Goal: Information Seeking & Learning: Learn about a topic

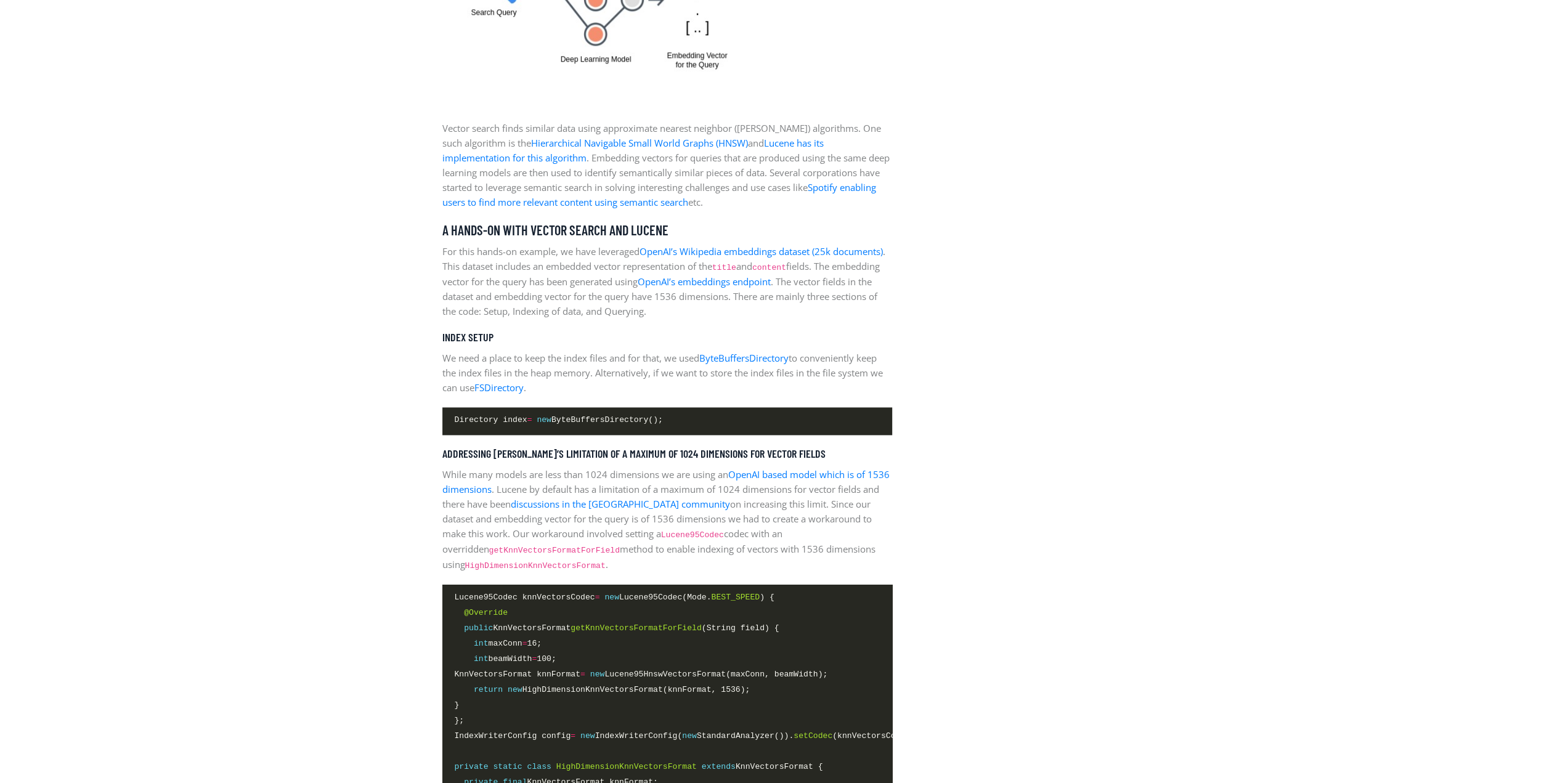
scroll to position [1602, 0]
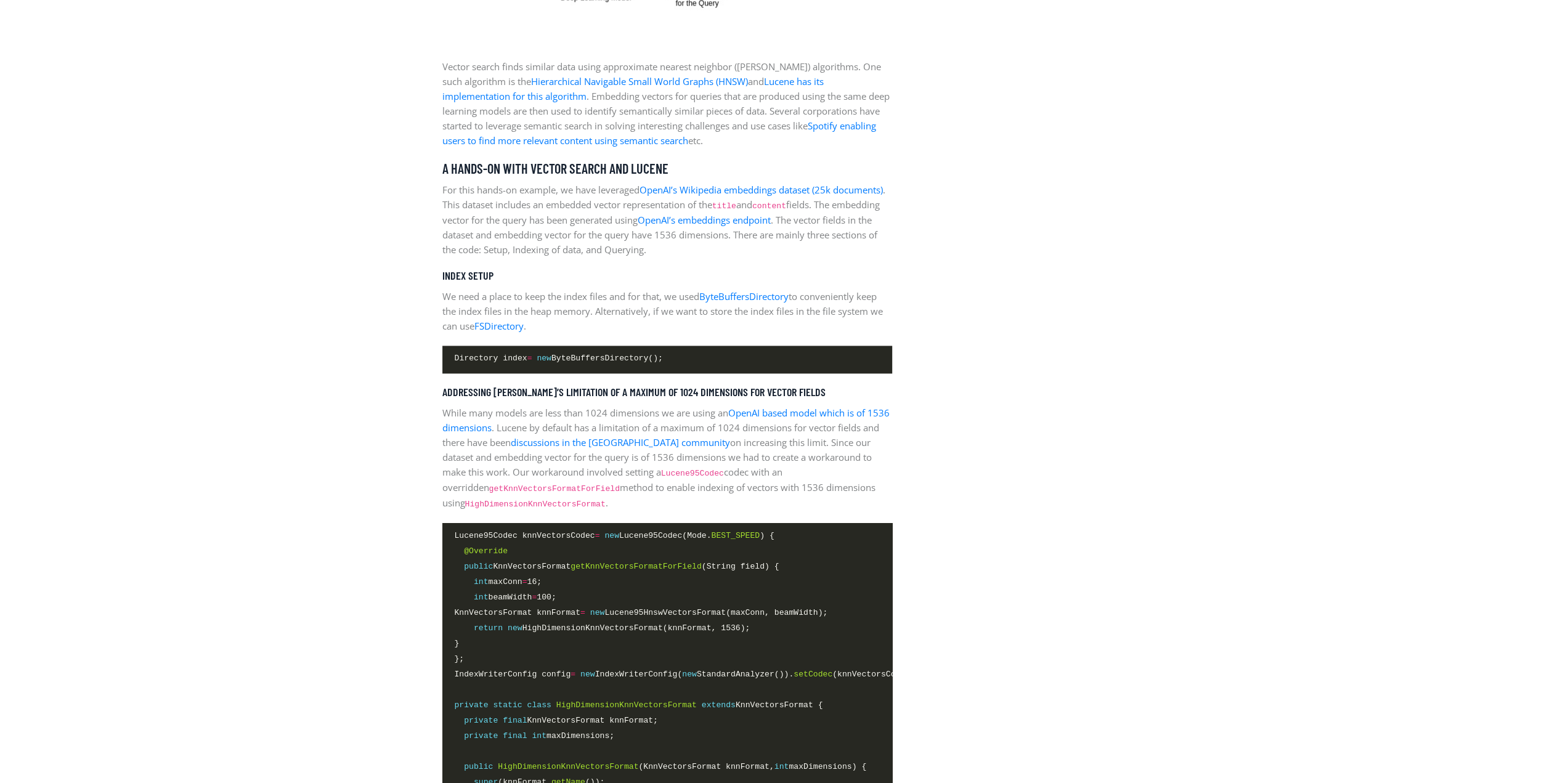
click at [741, 66] on p "Vector search finds similar data using approximate nearest neighbor ([PERSON_NA…" at bounding box center [667, 104] width 450 height 89
drag, startPoint x: 448, startPoint y: 79, endPoint x: 471, endPoint y: 101, distance: 31.8
click at [471, 101] on p "Vector search finds similar data using approximate nearest neighbor ([PERSON_NA…" at bounding box center [667, 104] width 450 height 89
click at [485, 124] on p "Vector search finds similar data using approximate nearest neighbor ([PERSON_NA…" at bounding box center [667, 104] width 450 height 89
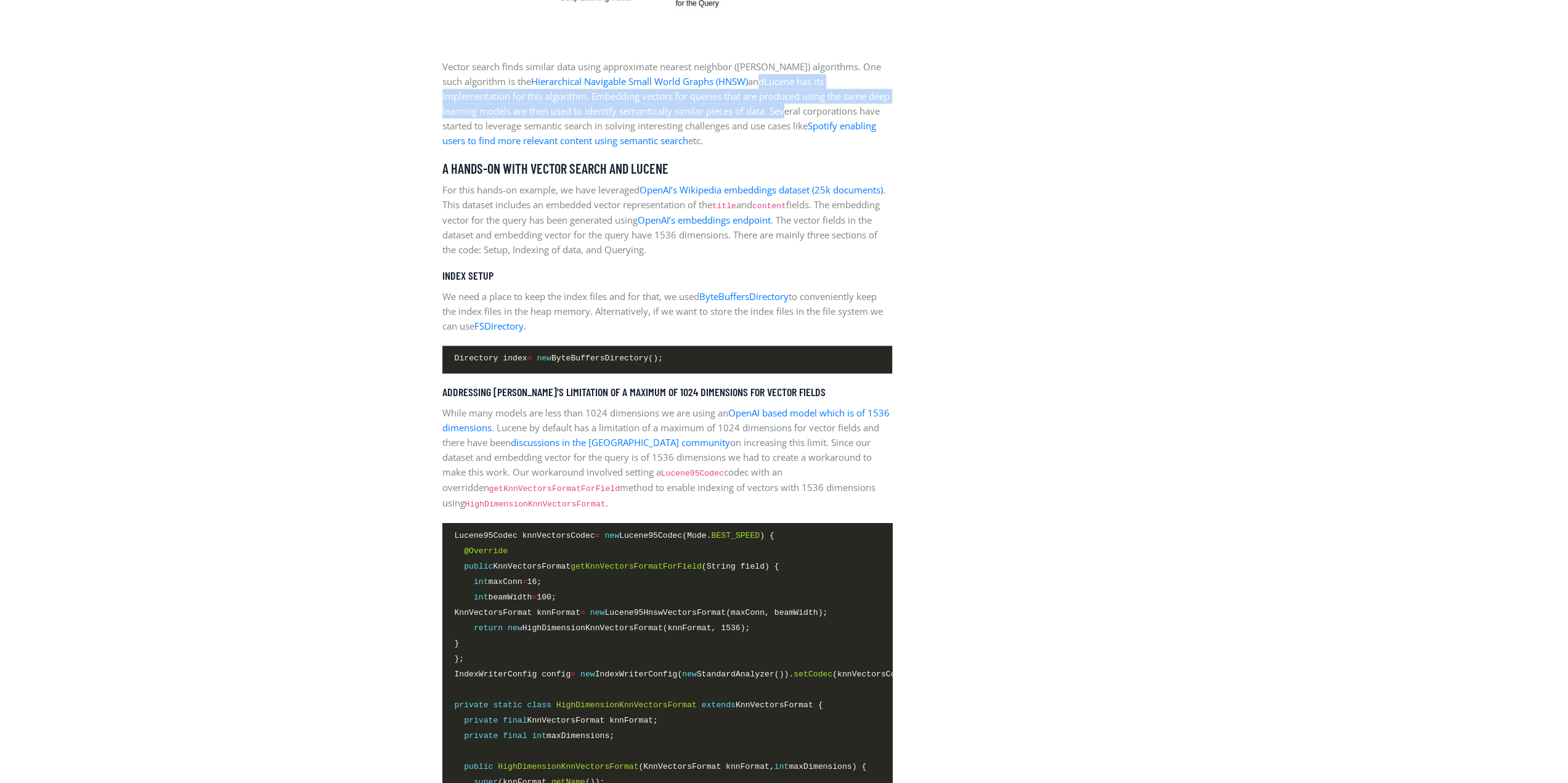
drag, startPoint x: 741, startPoint y: 81, endPoint x: 752, endPoint y: 106, distance: 27.3
click at [752, 106] on p "Vector search finds similar data using approximate nearest neighbor ([PERSON_NA…" at bounding box center [667, 104] width 450 height 89
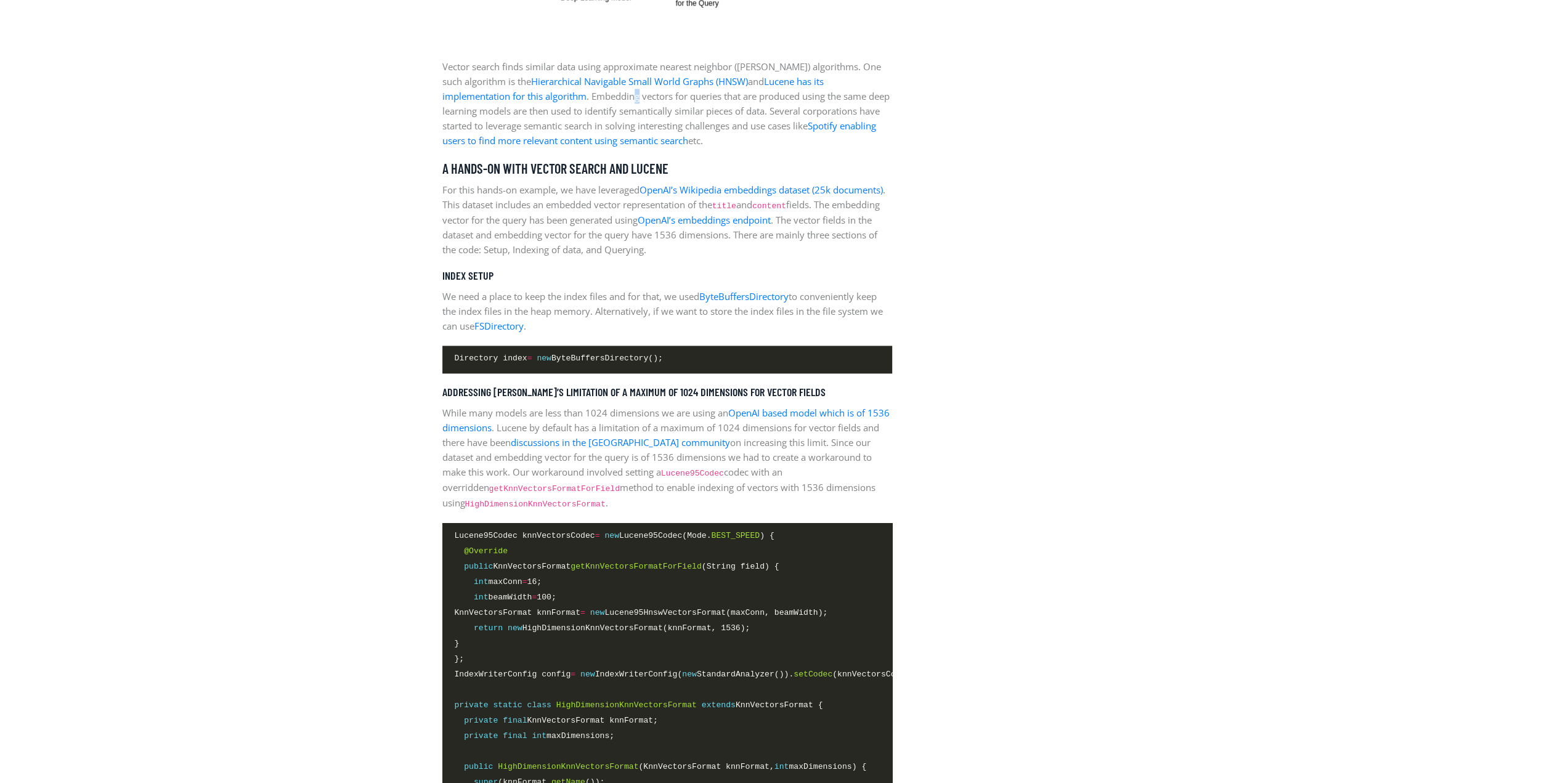
click at [571, 95] on p "Vector search finds similar data using approximate nearest neighbor ([PERSON_NA…" at bounding box center [667, 104] width 450 height 89
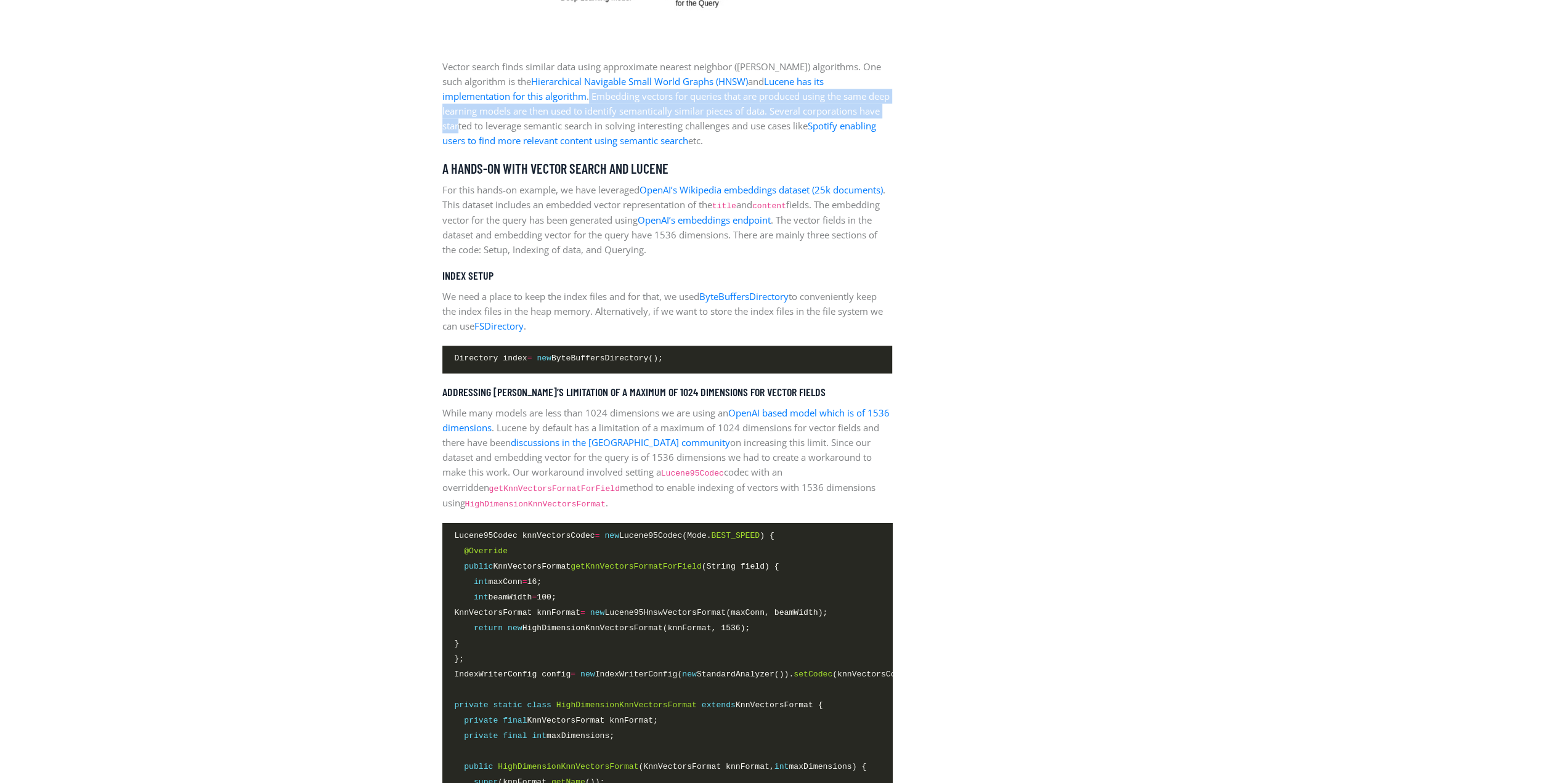
drag, startPoint x: 518, startPoint y: 96, endPoint x: 865, endPoint y: 105, distance: 347.1
click at [865, 105] on p "Vector search finds similar data using approximate nearest neighbor ([PERSON_NA…" at bounding box center [667, 104] width 450 height 89
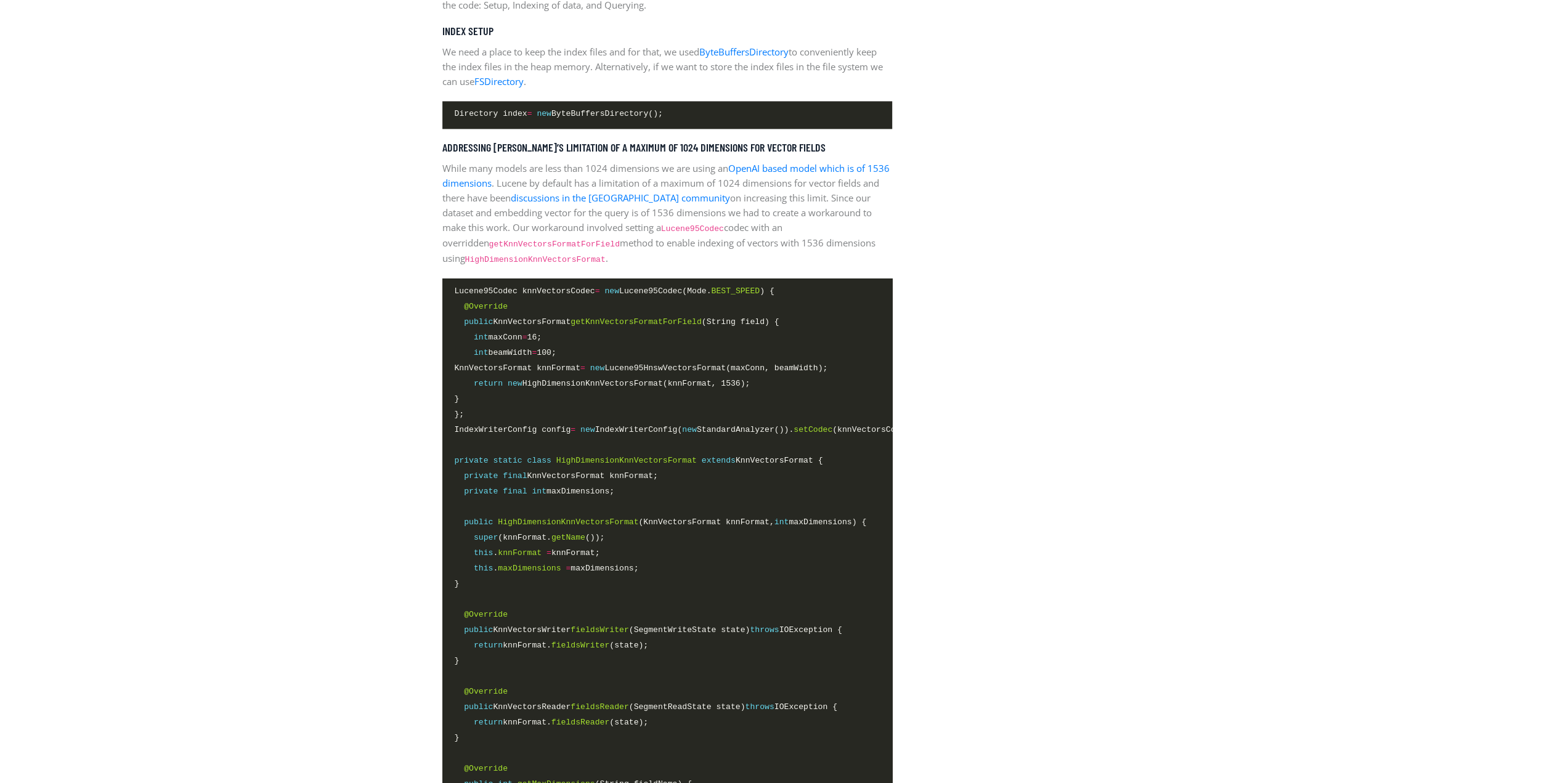
scroll to position [1848, 0]
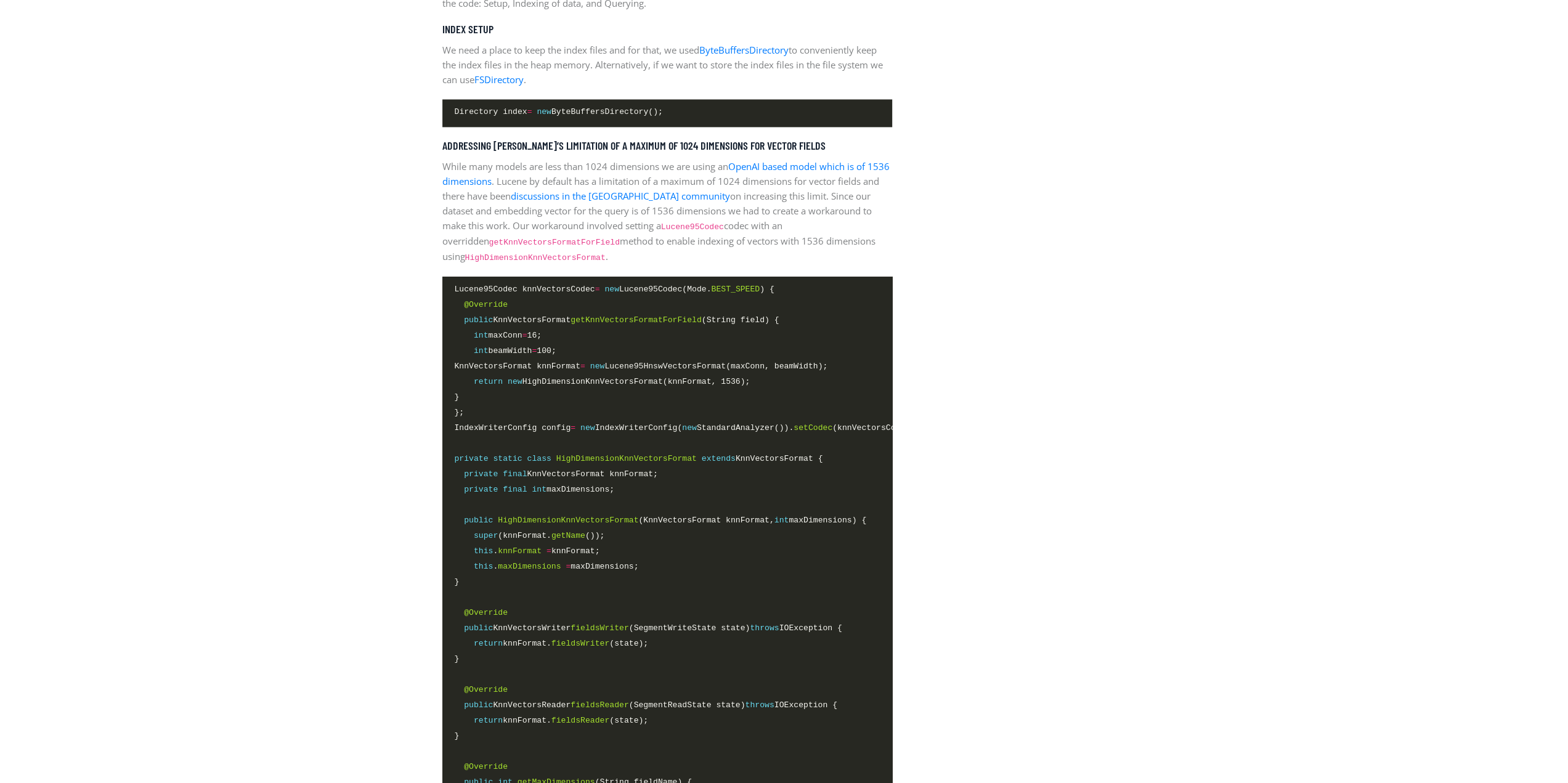
drag, startPoint x: 533, startPoint y: 298, endPoint x: 700, endPoint y: 430, distance: 212.9
click at [706, 422] on code "Lucene95Codec knnVectorsCodec = new Lucene95Codec(Mode. BEST_SPEED ) { @Overrid…" at bounding box center [667, 559] width 425 height 554
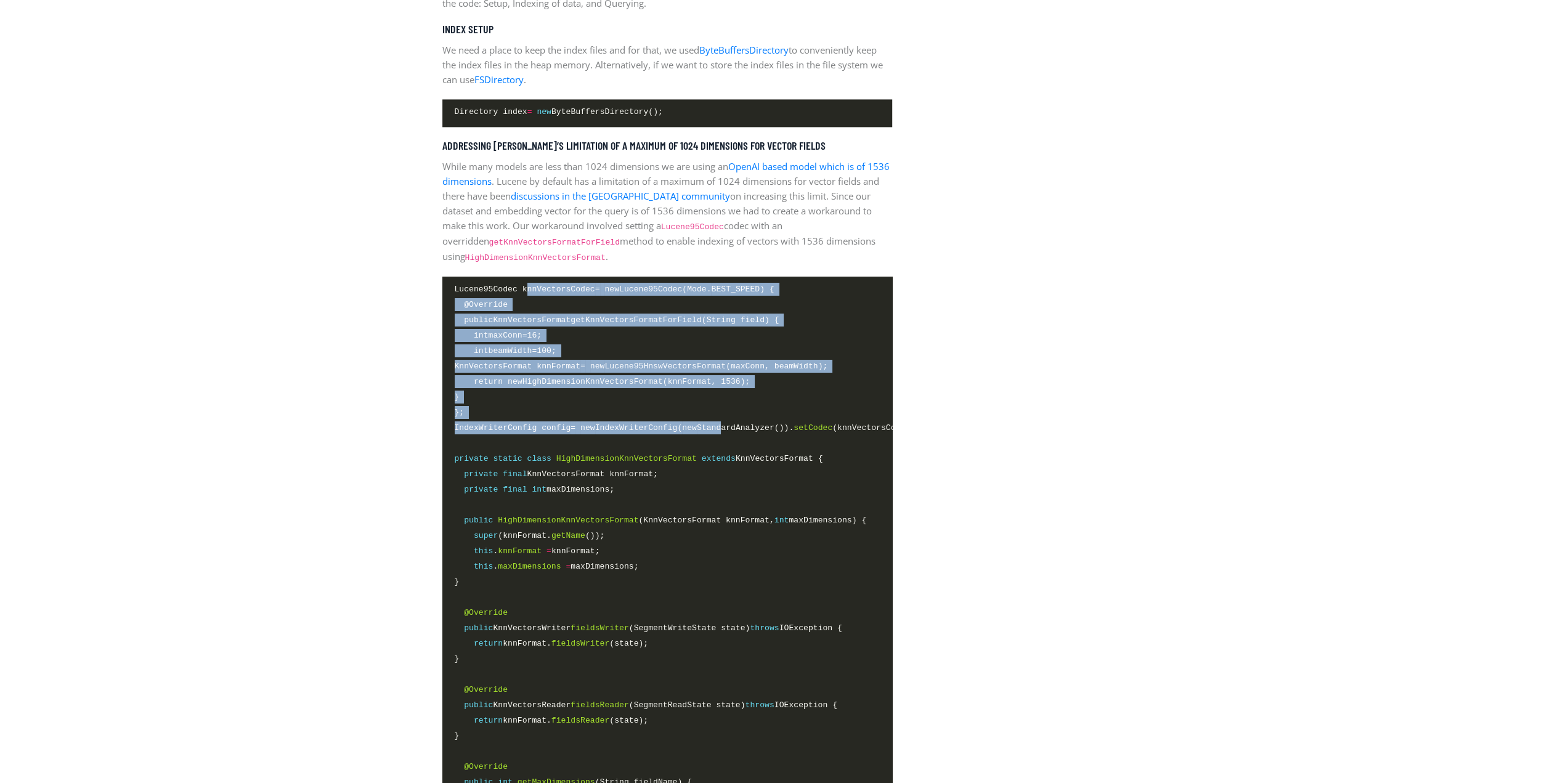
click at [699, 432] on span "IndexWriterConfig config = new IndexWriterConfig( new StandardAnalyzer()). setC…" at bounding box center [667, 428] width 425 height 14
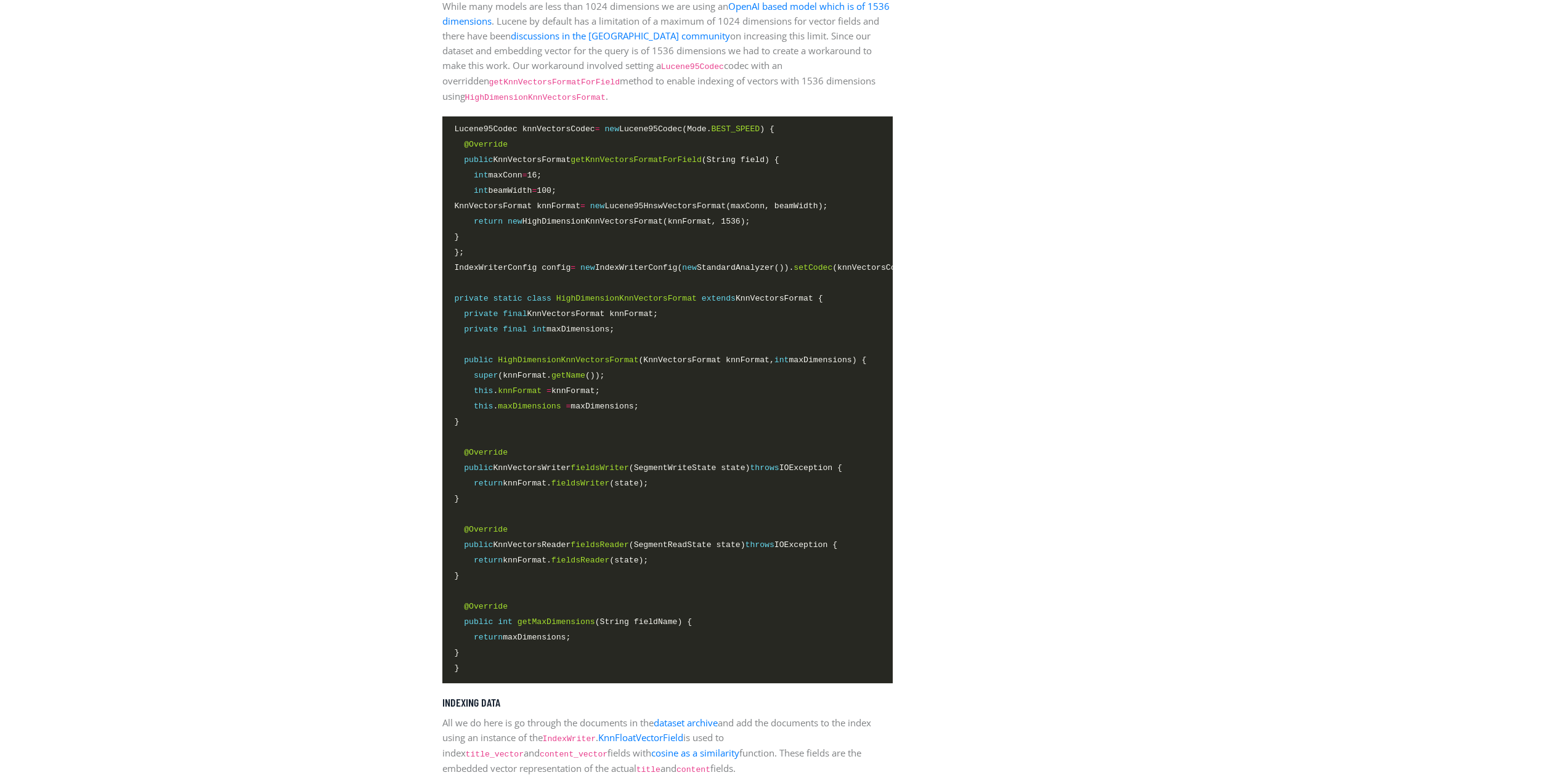
scroll to position [2094, 0]
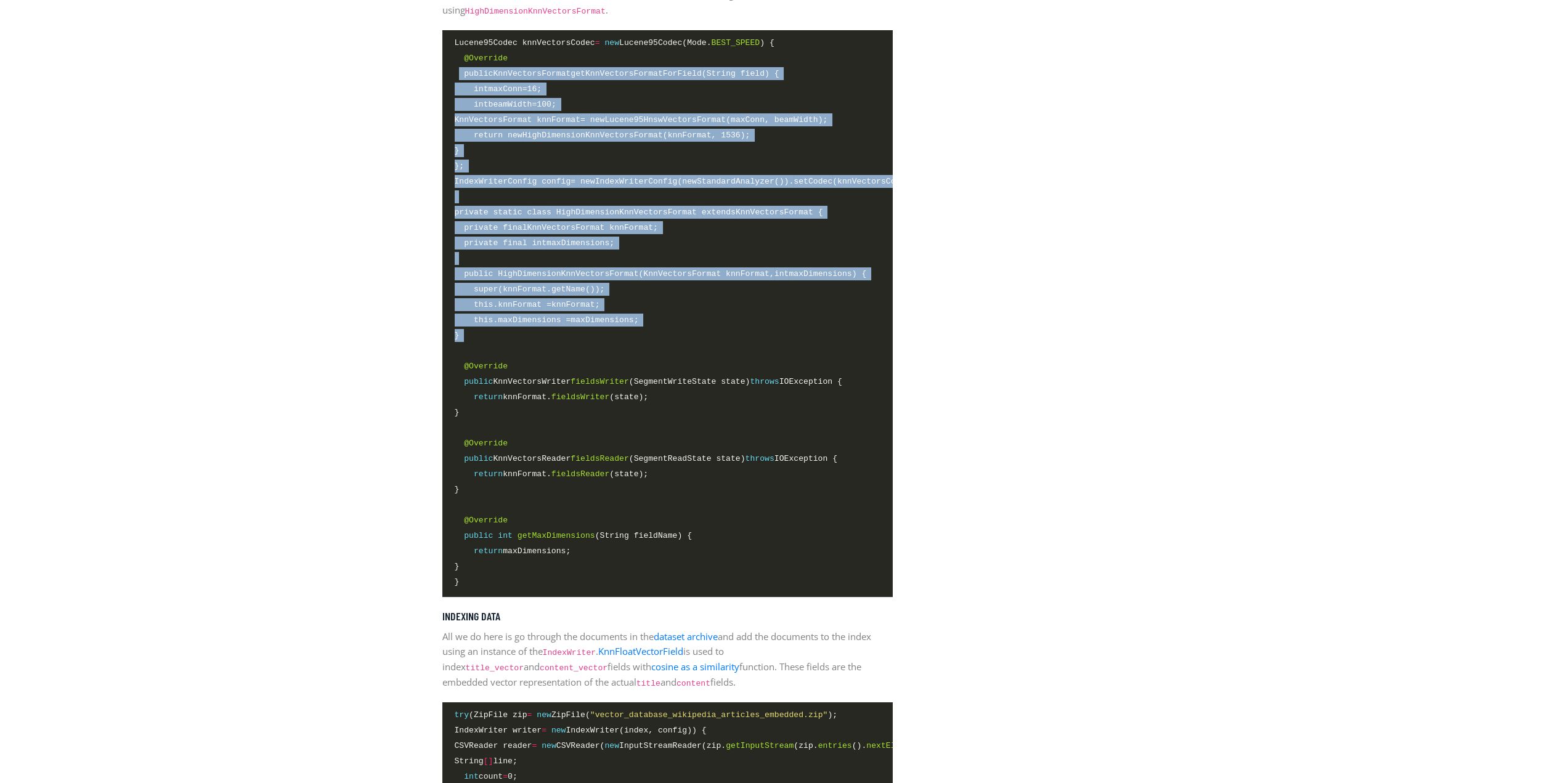
drag, startPoint x: 460, startPoint y: 73, endPoint x: 595, endPoint y: 376, distance: 331.7
click at [595, 373] on code "Lucene95Codec knnVectorsCodec = new Lucene95Codec(Mode. BEST_SPEED ) { @Overrid…" at bounding box center [667, 312] width 425 height 554
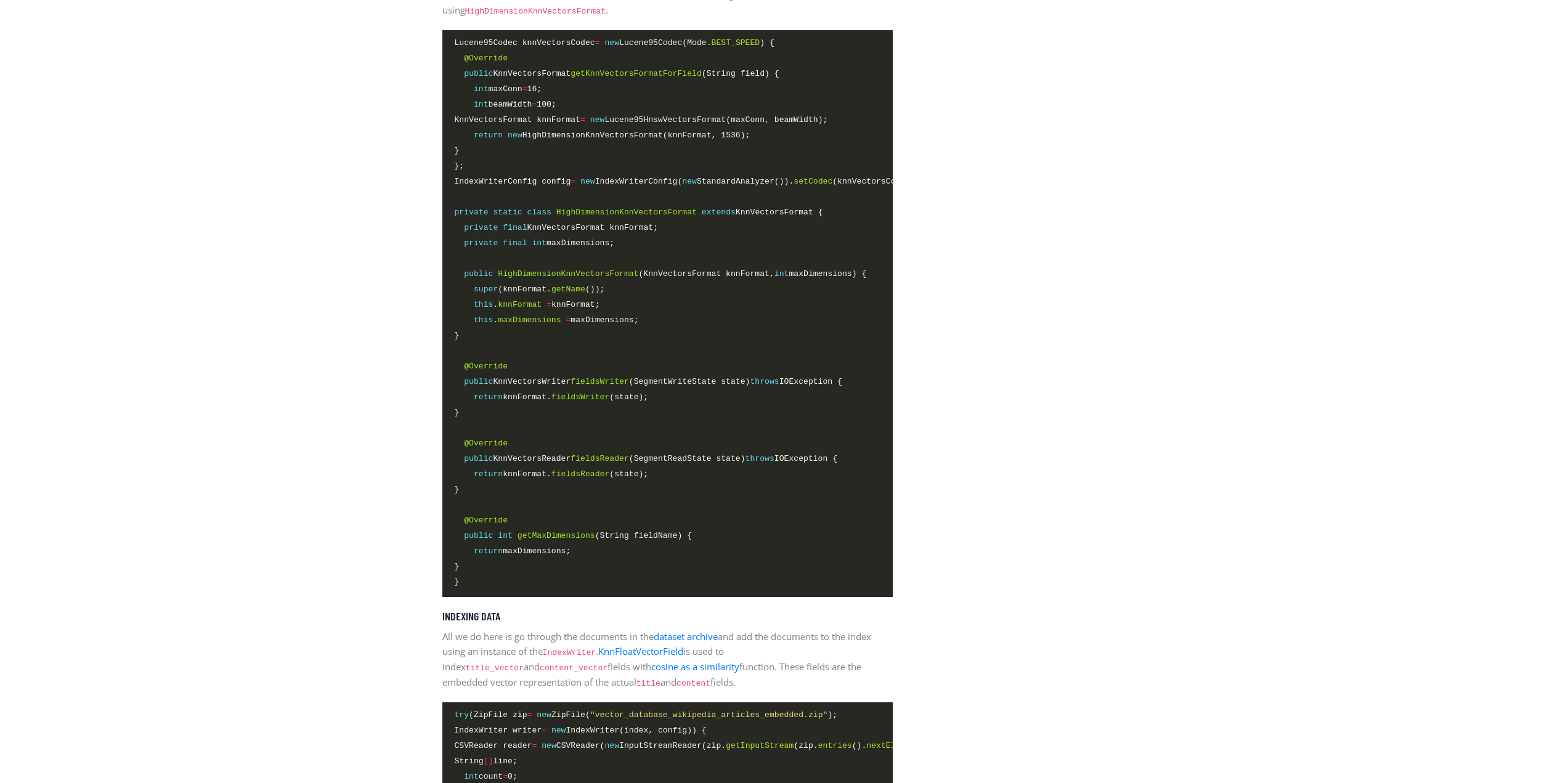
click at [598, 425] on span at bounding box center [667, 428] width 425 height 14
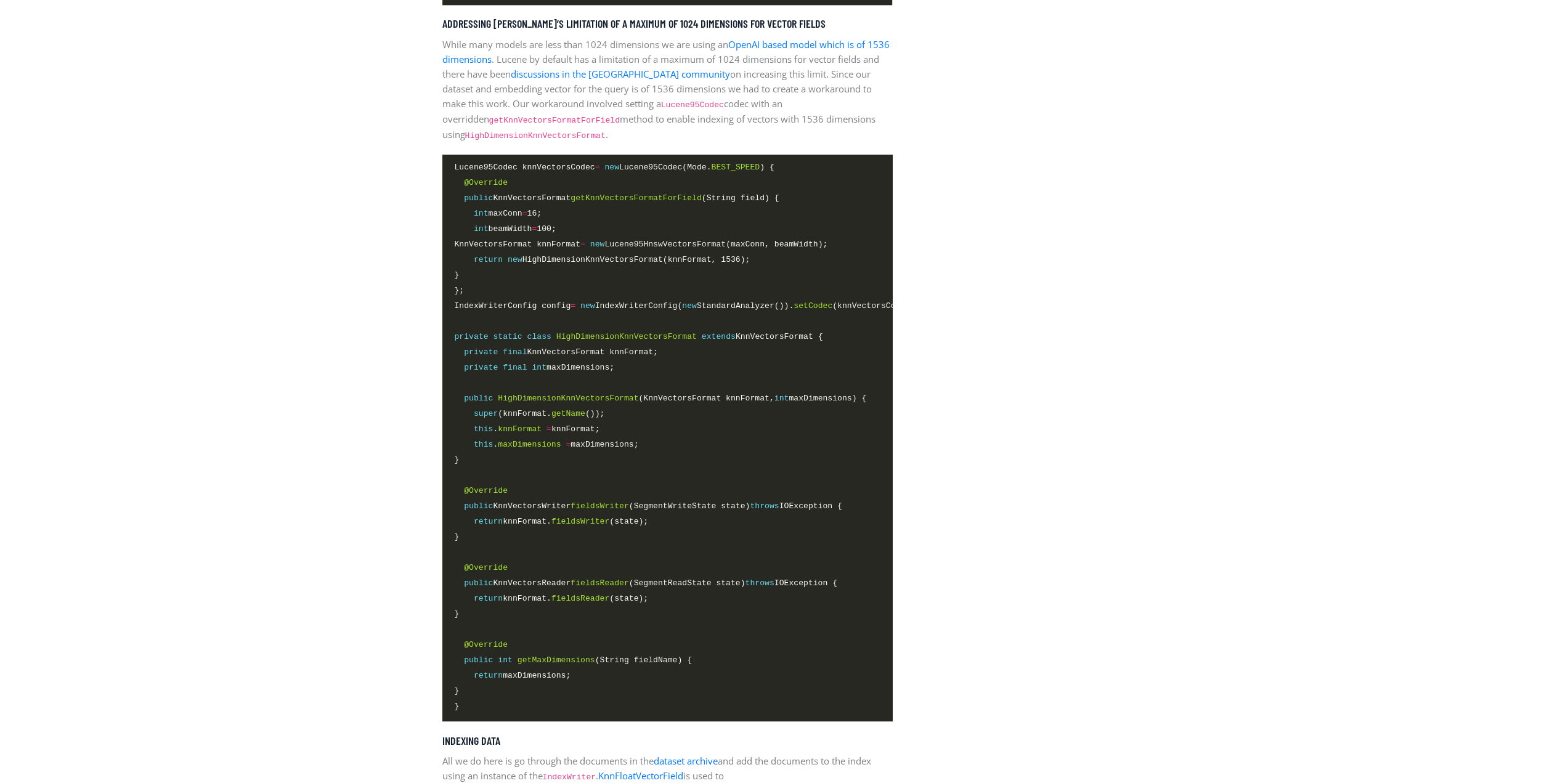
scroll to position [1786, 0]
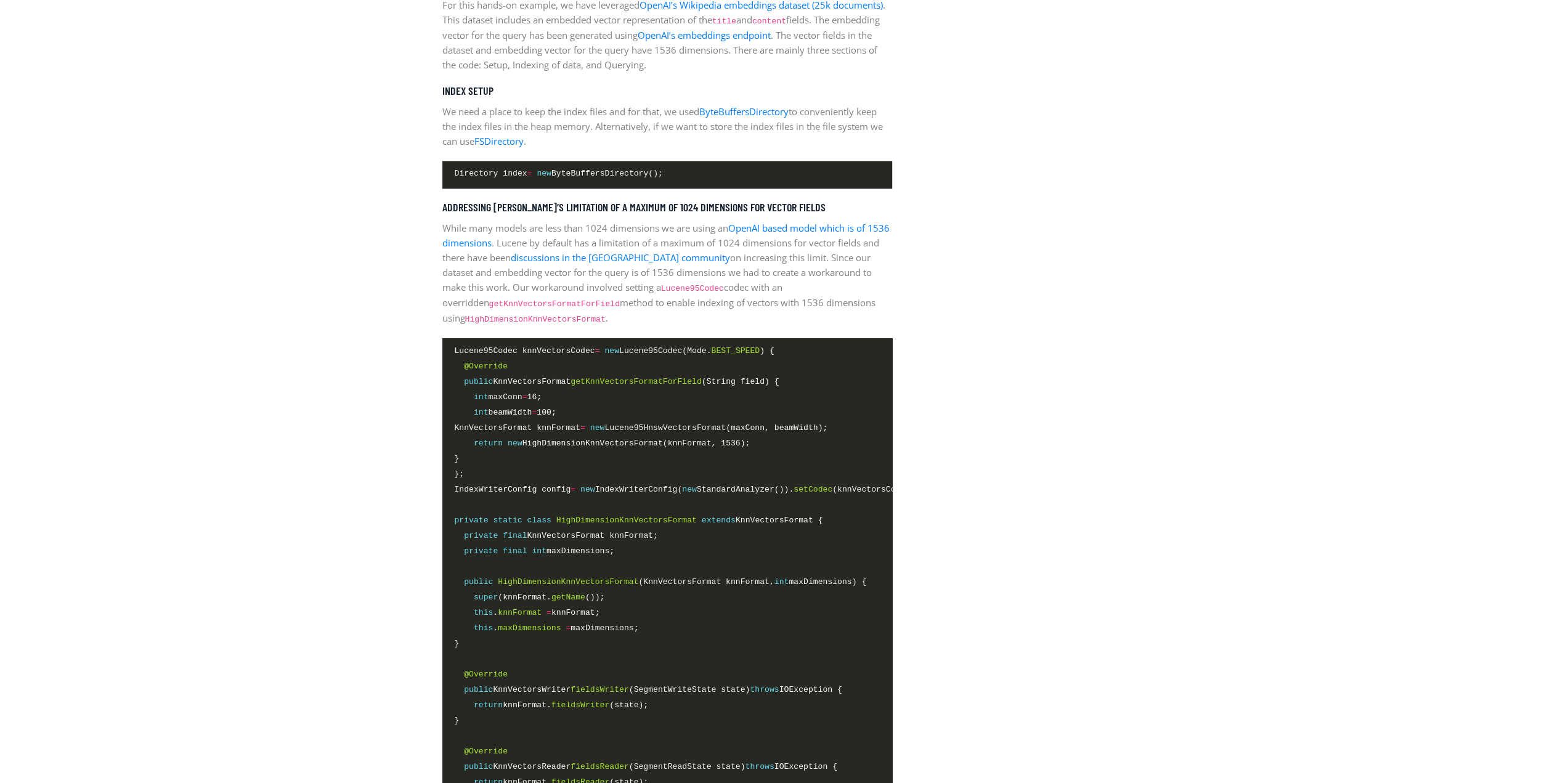
click at [599, 423] on span "KnnVectorsFormat knnFormat = new Lucene95HnswVectorsFormat(maxConn, beamWidth);" at bounding box center [641, 428] width 374 height 13
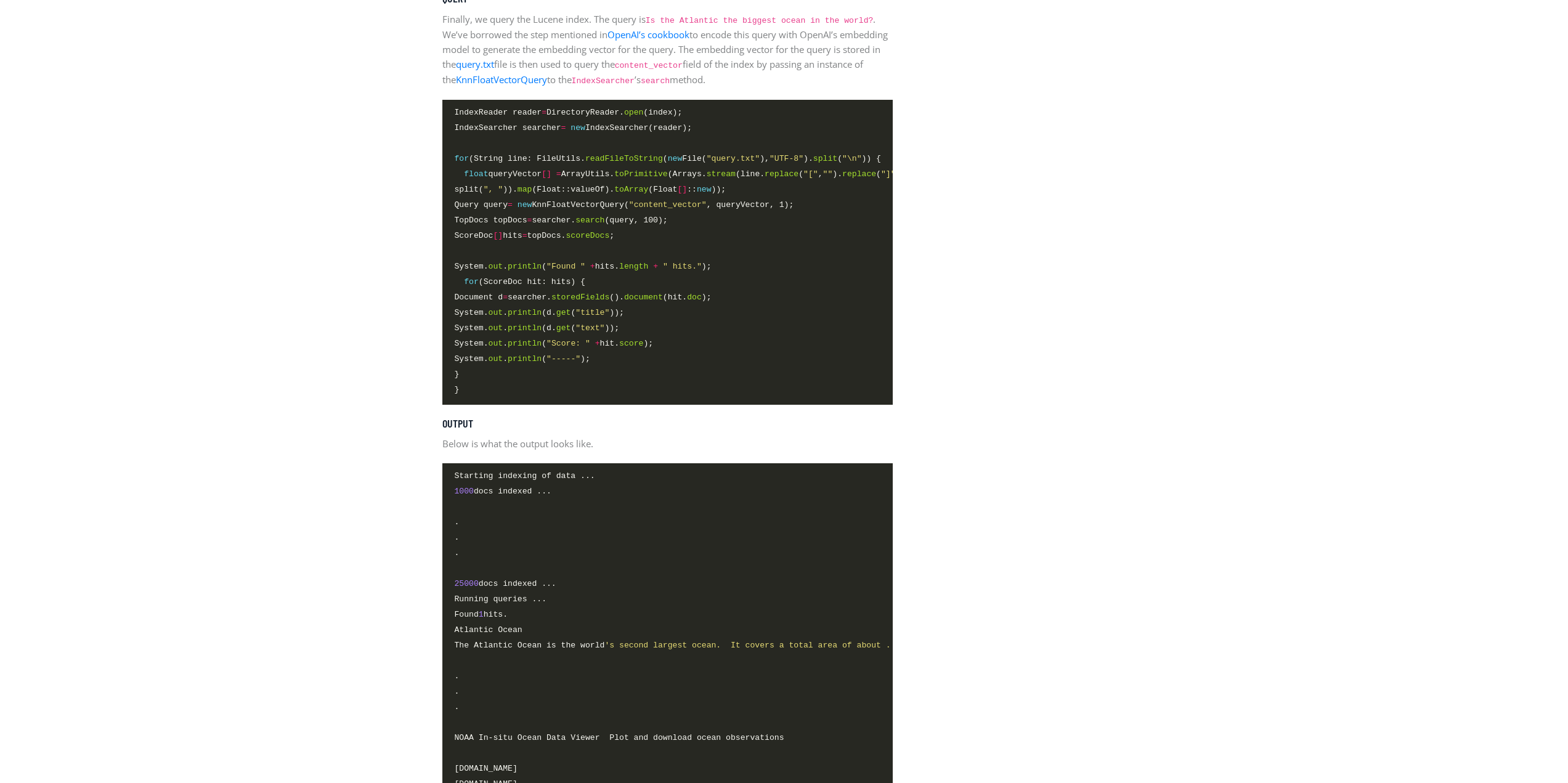
scroll to position [3265, 0]
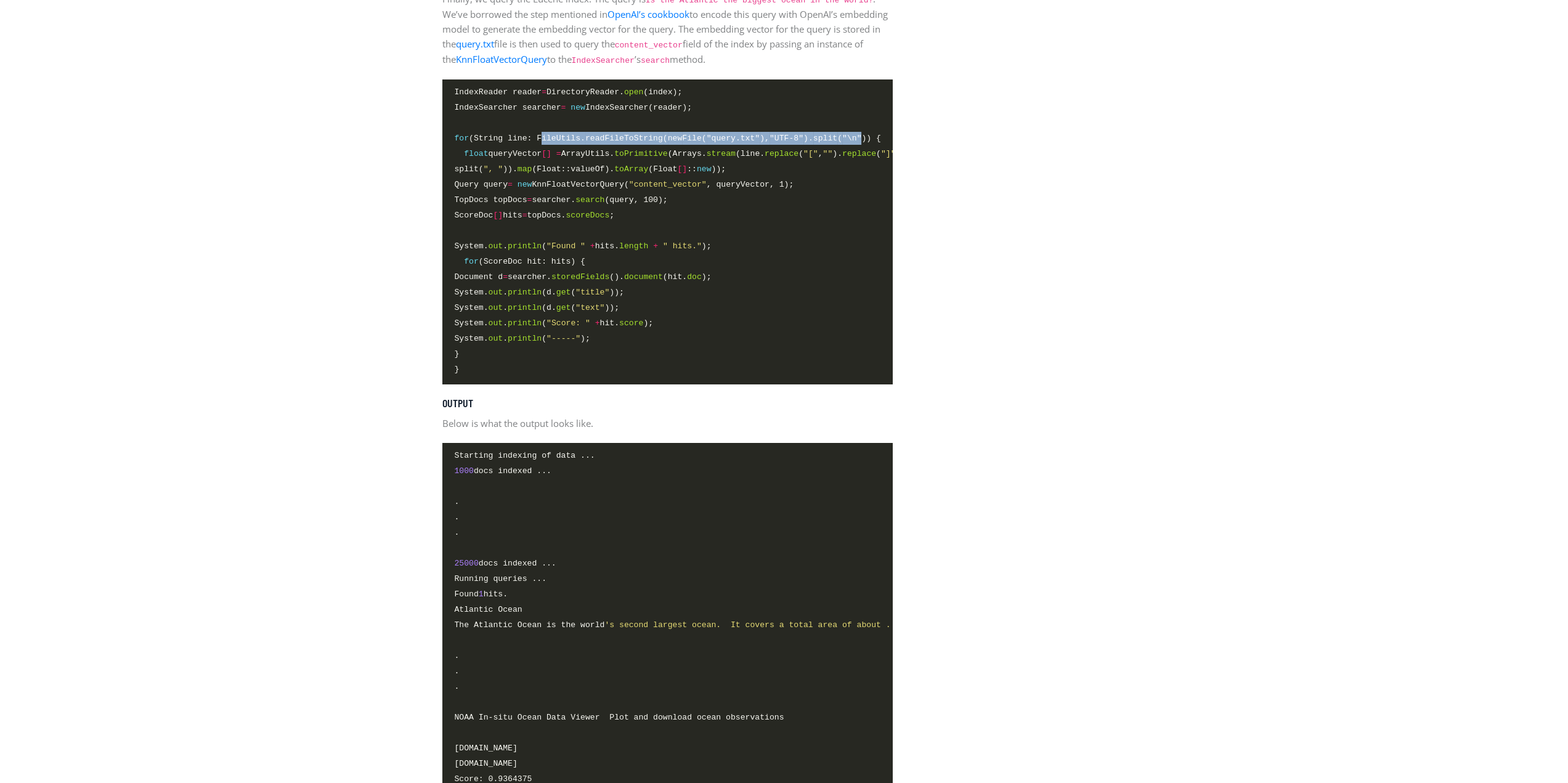
drag, startPoint x: 536, startPoint y: 149, endPoint x: 843, endPoint y: 151, distance: 307.0
click at [843, 145] on span "for (String line: FileUtils. readFileToString ( new File( "query.txt" ), "UTF-8…" at bounding box center [668, 138] width 427 height 13
drag, startPoint x: 618, startPoint y: 166, endPoint x: 649, endPoint y: 165, distance: 31.0
click at [649, 158] on span "toPrimitive" at bounding box center [641, 154] width 54 height 9
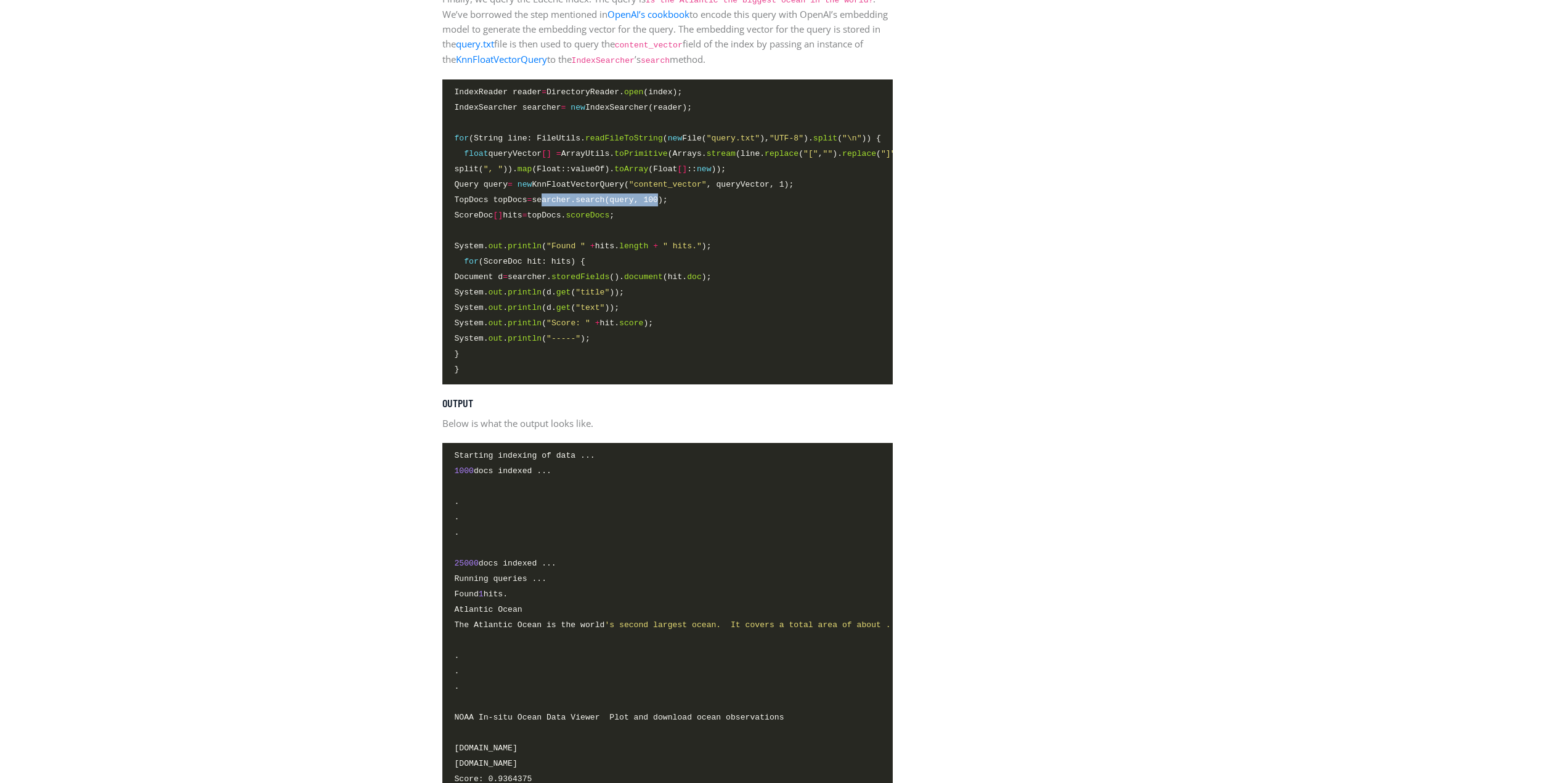
drag, startPoint x: 548, startPoint y: 212, endPoint x: 657, endPoint y: 219, distance: 109.2
click at [657, 206] on span "TopDocs topDocs = searcher. search (query, 100);" at bounding box center [561, 200] width 213 height 13
click at [630, 206] on span "TopDocs topDocs = searcher. search (query, 100);" at bounding box center [561, 200] width 213 height 13
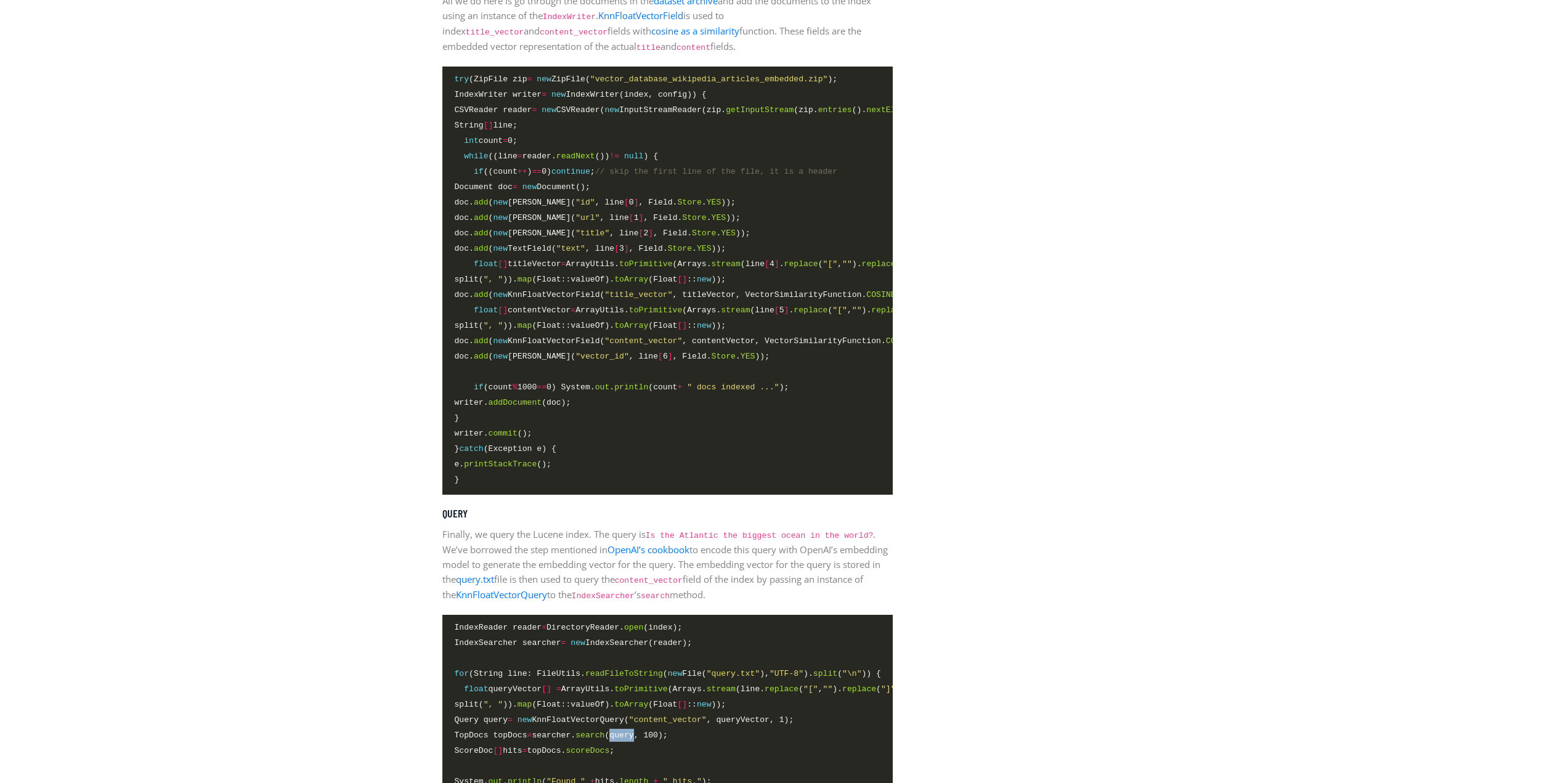
scroll to position [2711, 0]
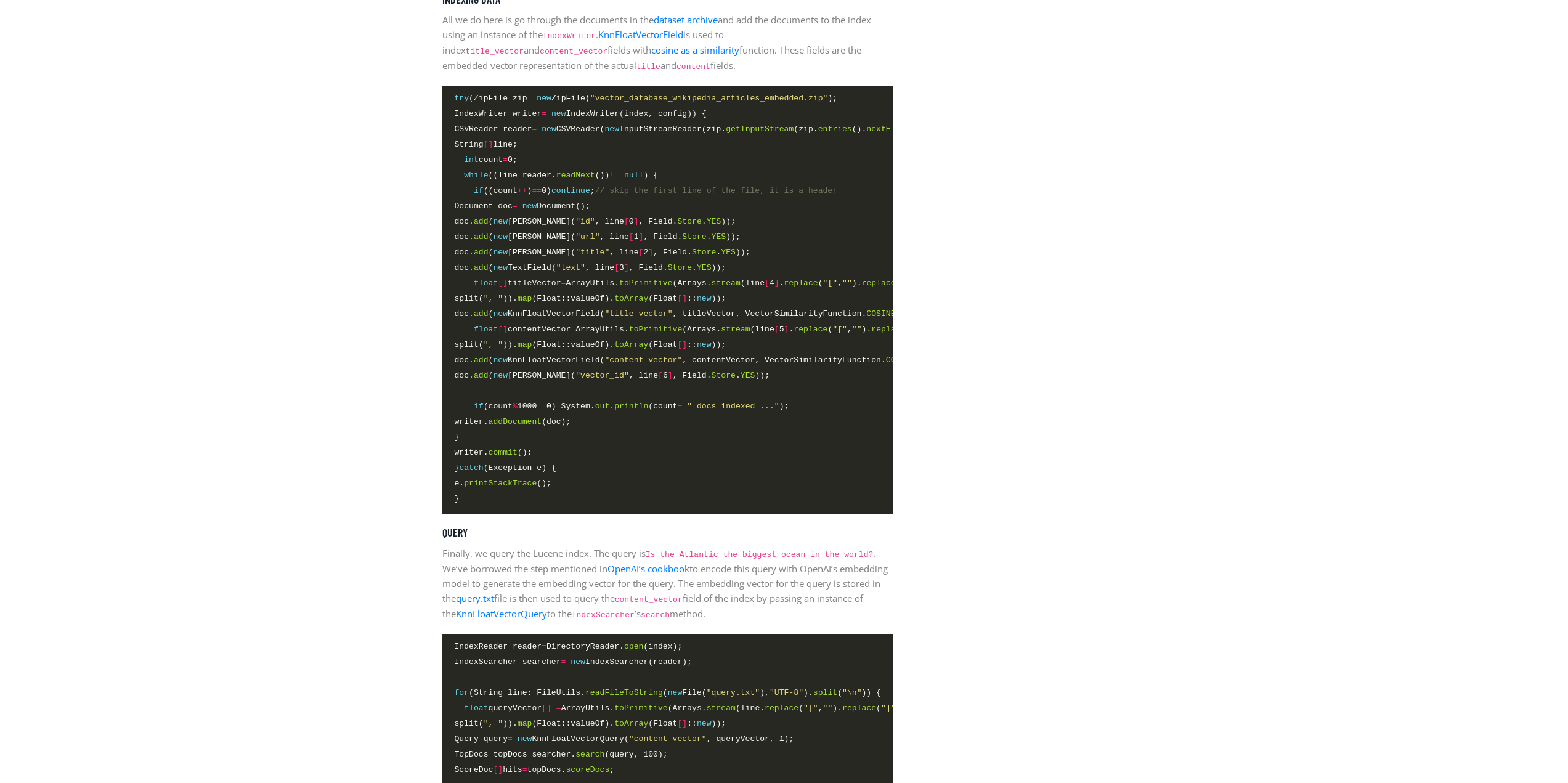
click at [685, 98] on span "try (ZipFile zip = new ZipFile( "vector_database_wikipedia_articles_embedded.zi…" at bounding box center [646, 98] width 383 height 13
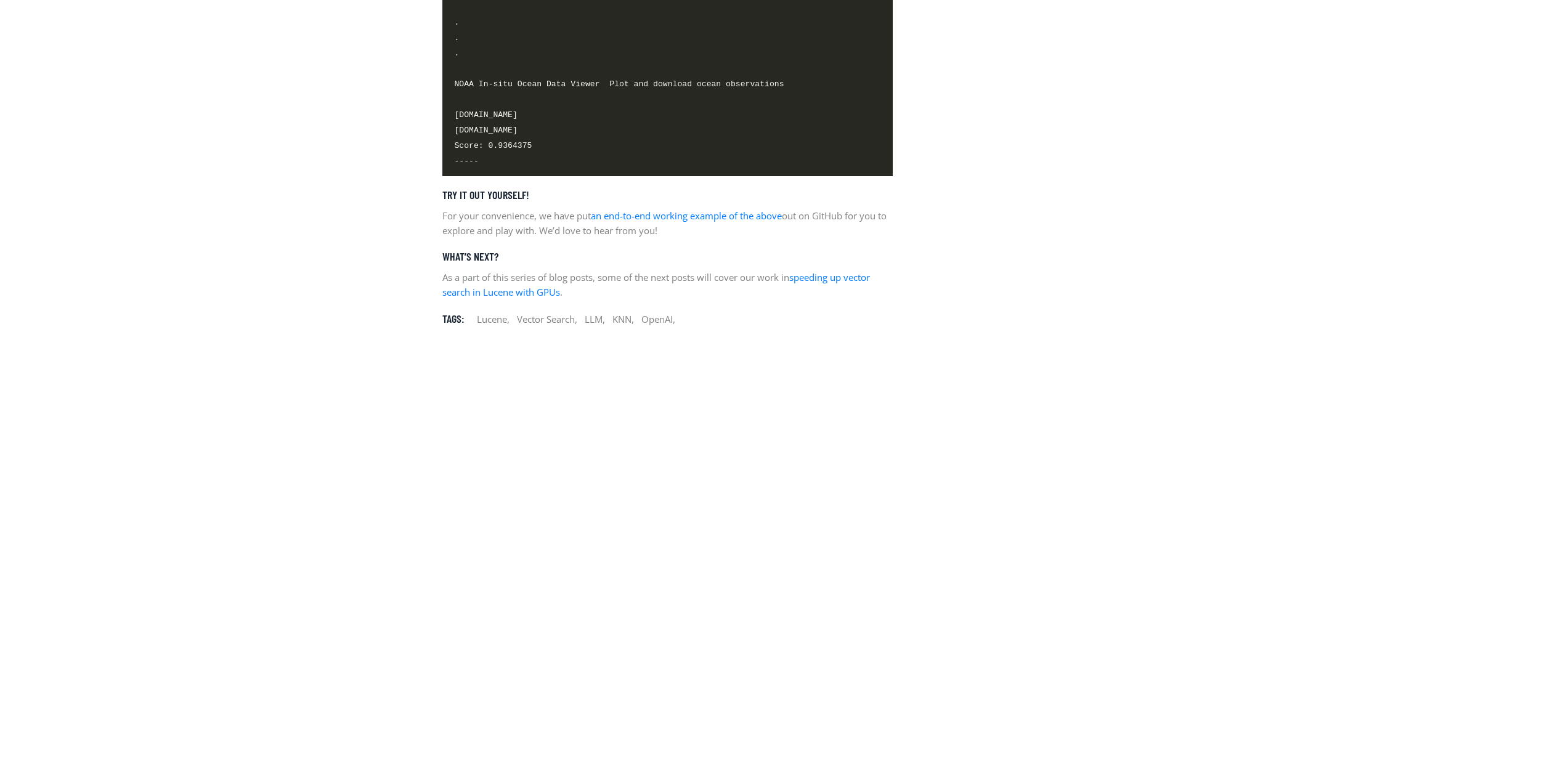
scroll to position [3634, 0]
